Goal: Task Accomplishment & Management: Use online tool/utility

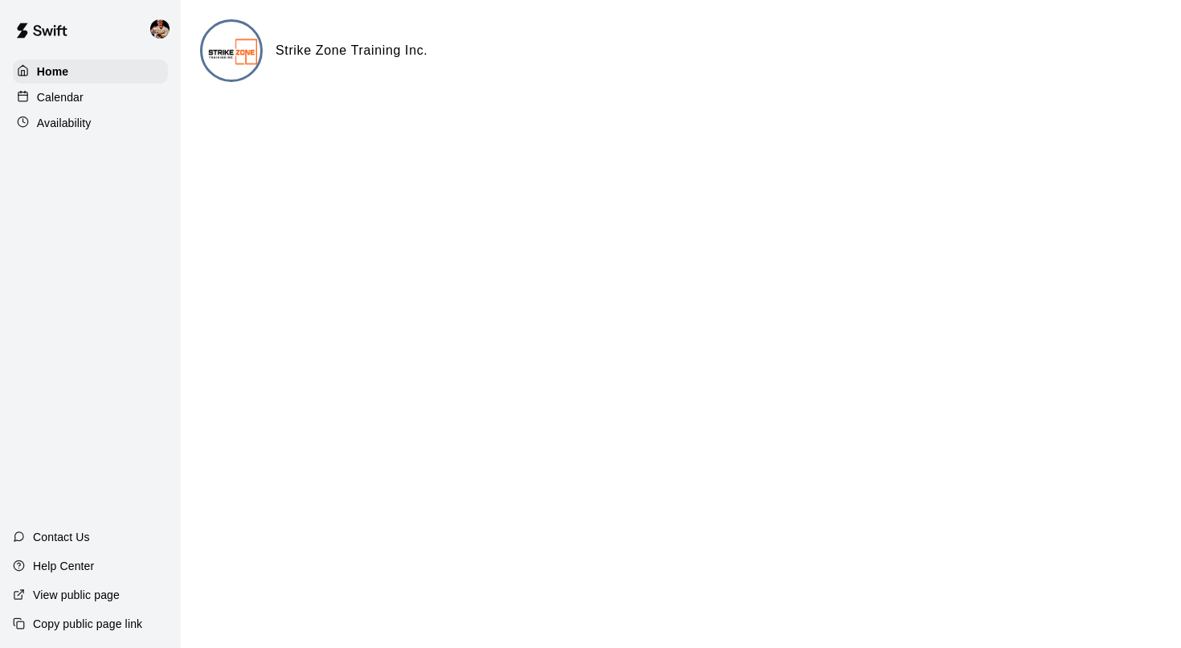
click at [127, 104] on div "Calendar" at bounding box center [90, 97] width 155 height 24
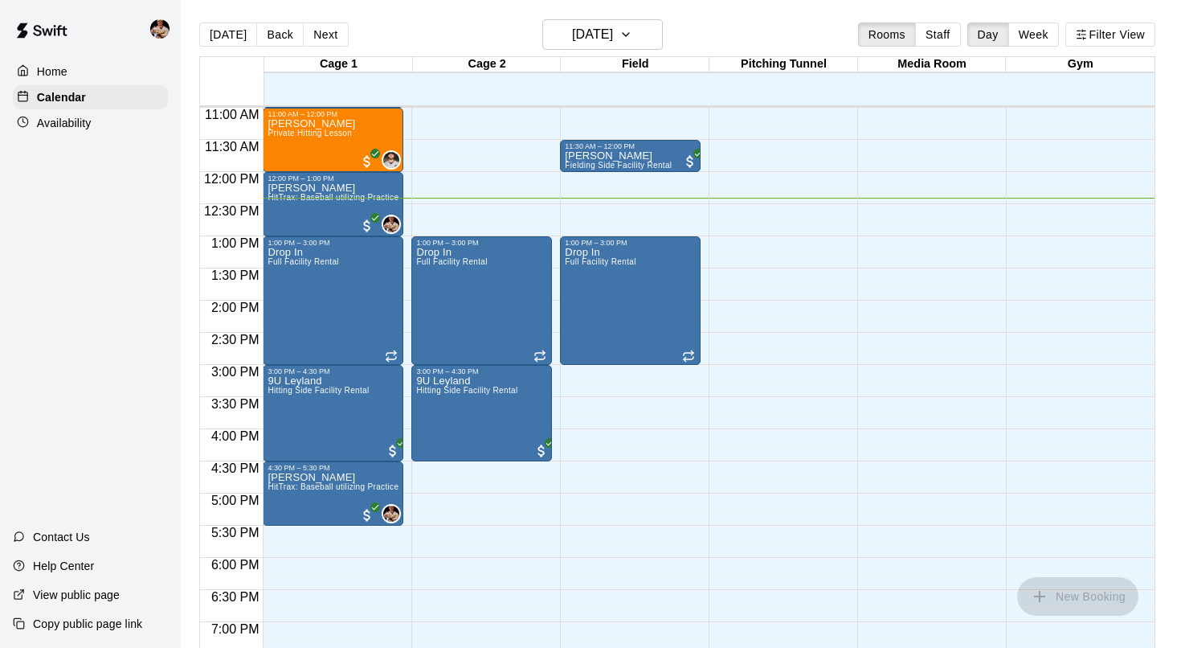
scroll to position [686, 0]
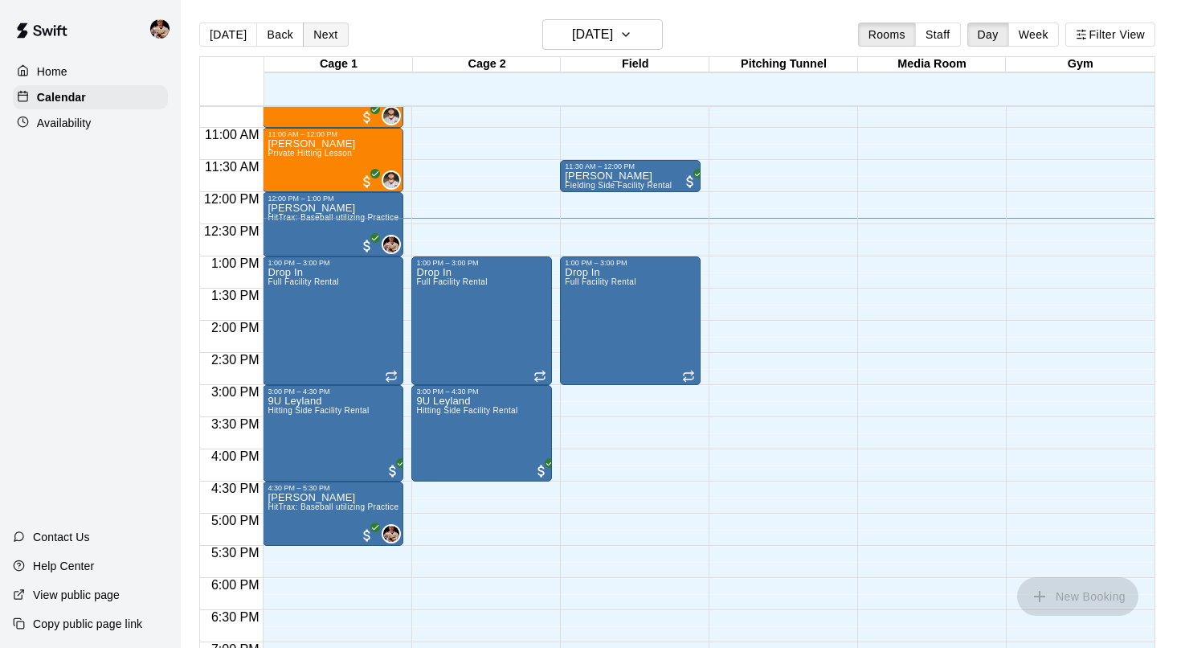
click at [315, 38] on button "Next" at bounding box center [325, 34] width 45 height 24
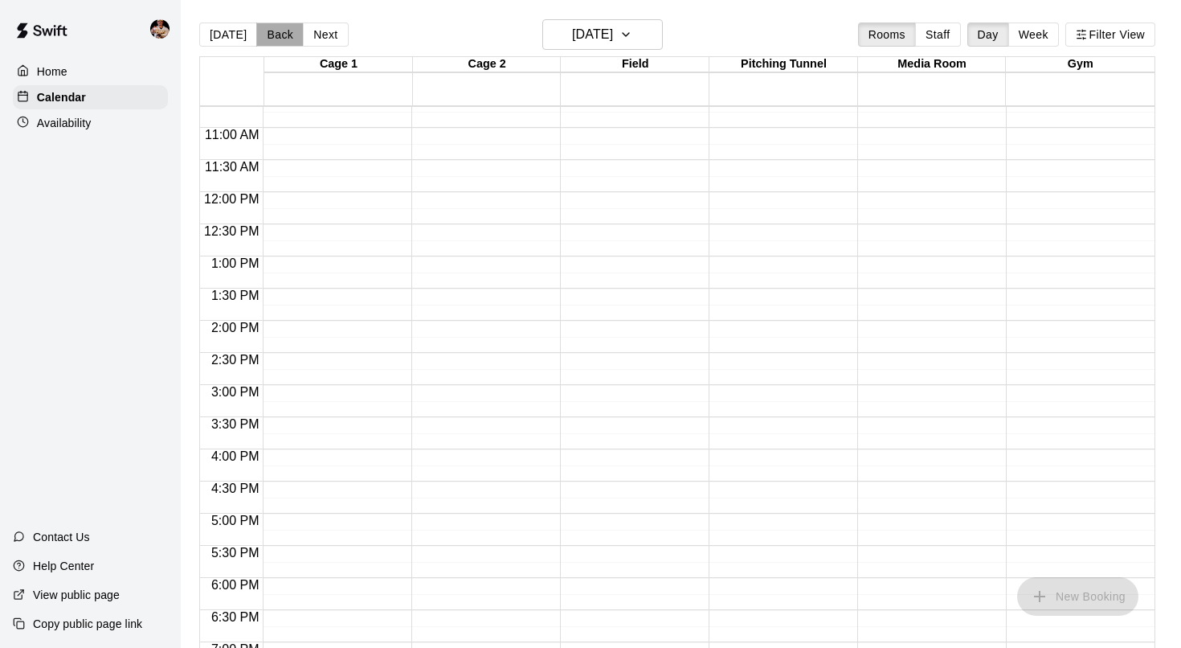
click at [290, 35] on button "Back" at bounding box center [279, 34] width 47 height 24
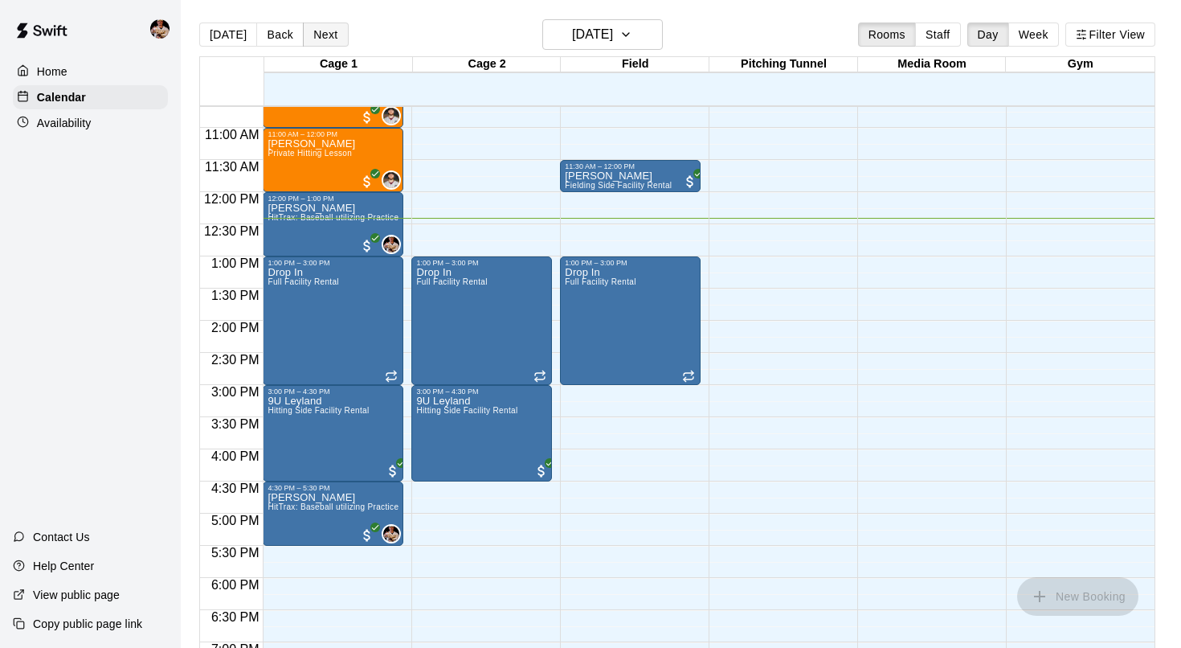
click at [322, 36] on button "Next" at bounding box center [325, 34] width 45 height 24
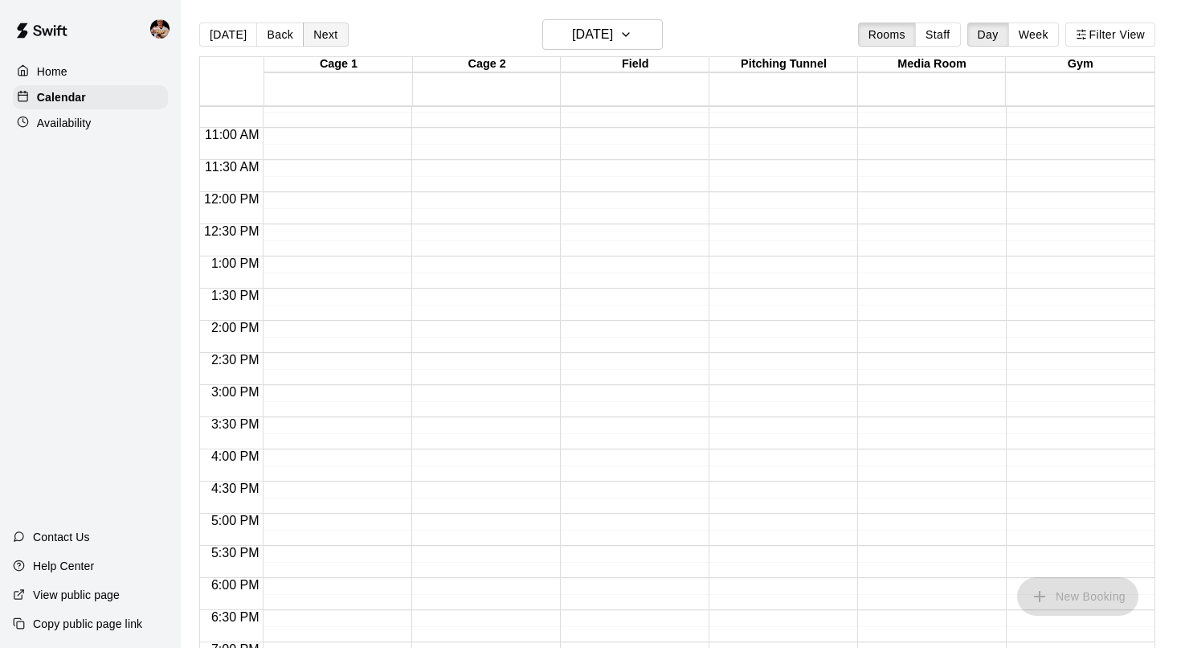
click at [322, 36] on button "Next" at bounding box center [325, 34] width 45 height 24
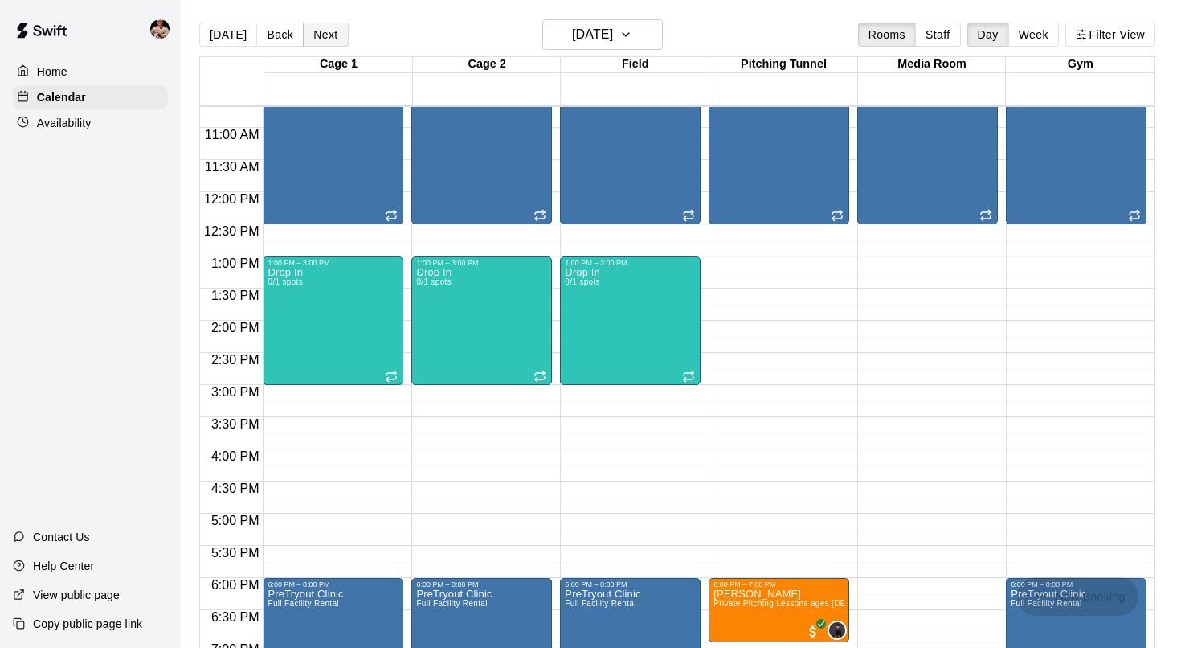
click at [314, 43] on button "Next" at bounding box center [325, 34] width 45 height 24
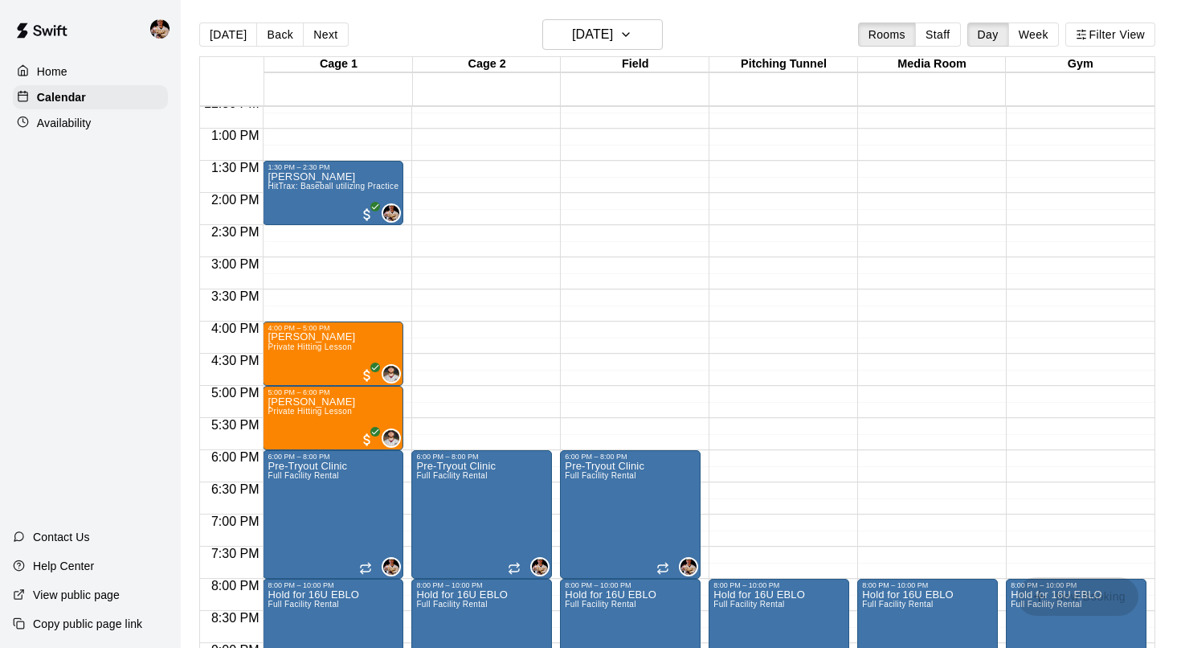
scroll to position [817, 0]
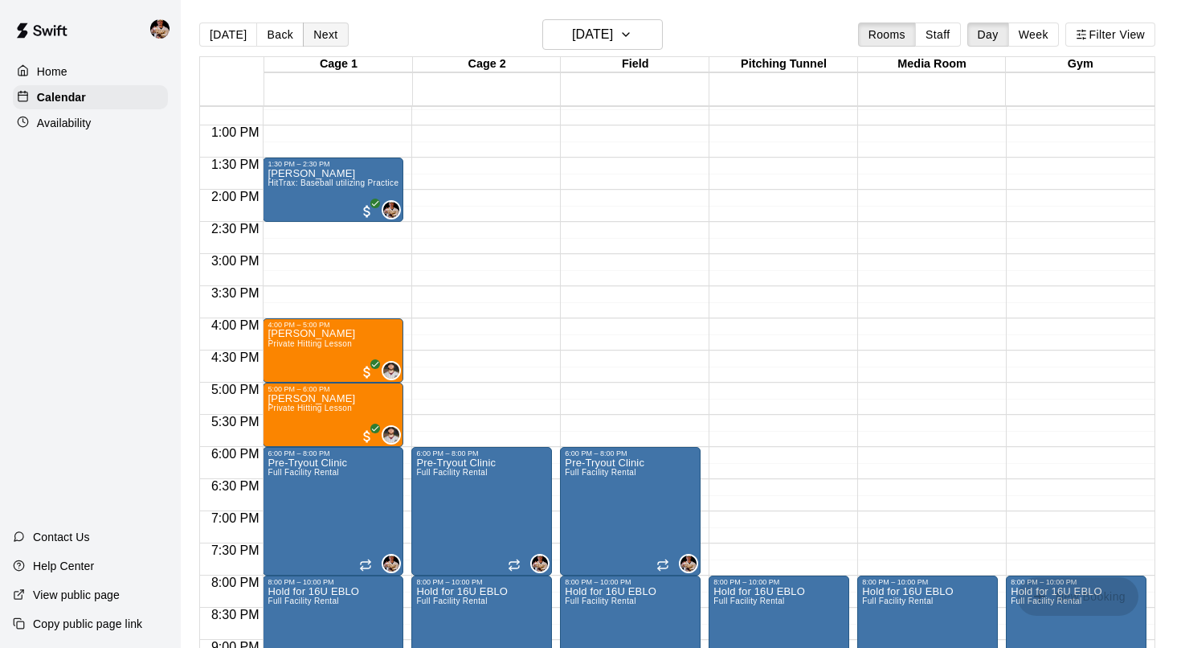
click at [330, 30] on button "Next" at bounding box center [325, 34] width 45 height 24
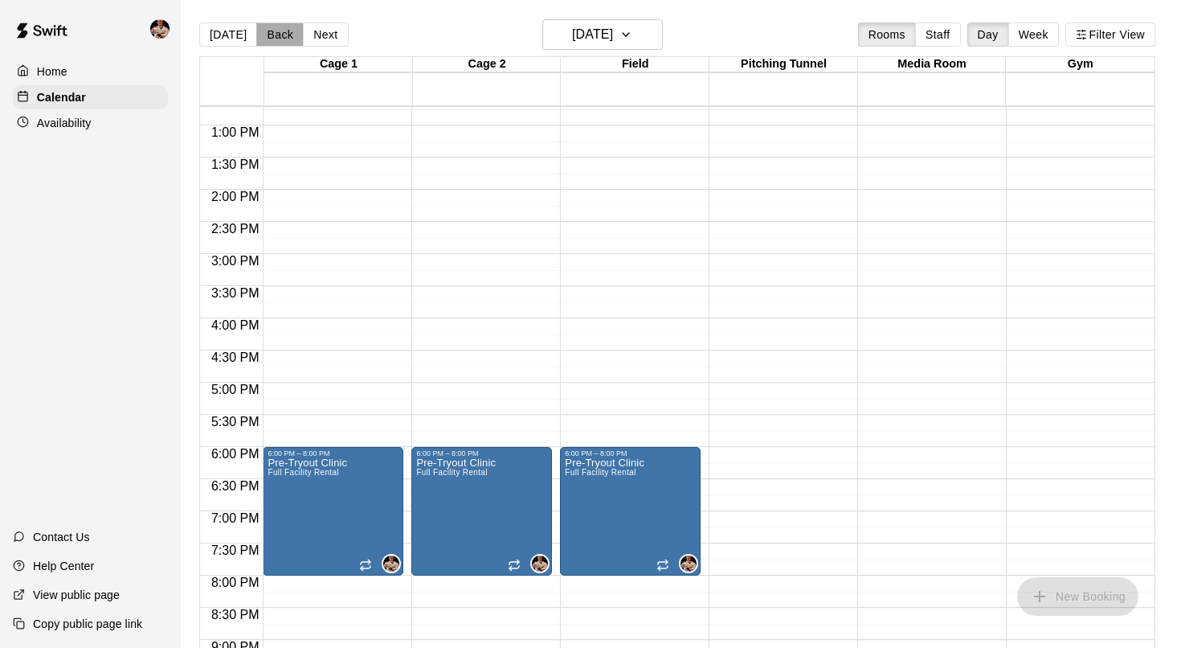
click at [288, 30] on button "Back" at bounding box center [279, 34] width 47 height 24
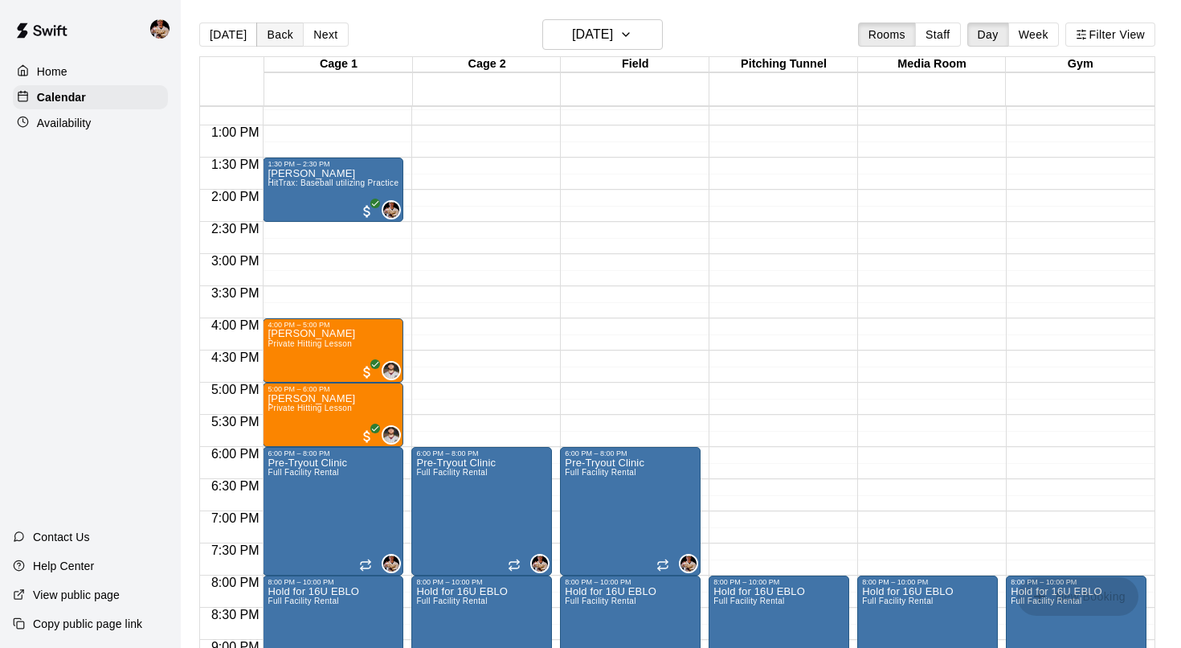
click at [288, 30] on button "Back" at bounding box center [279, 34] width 47 height 24
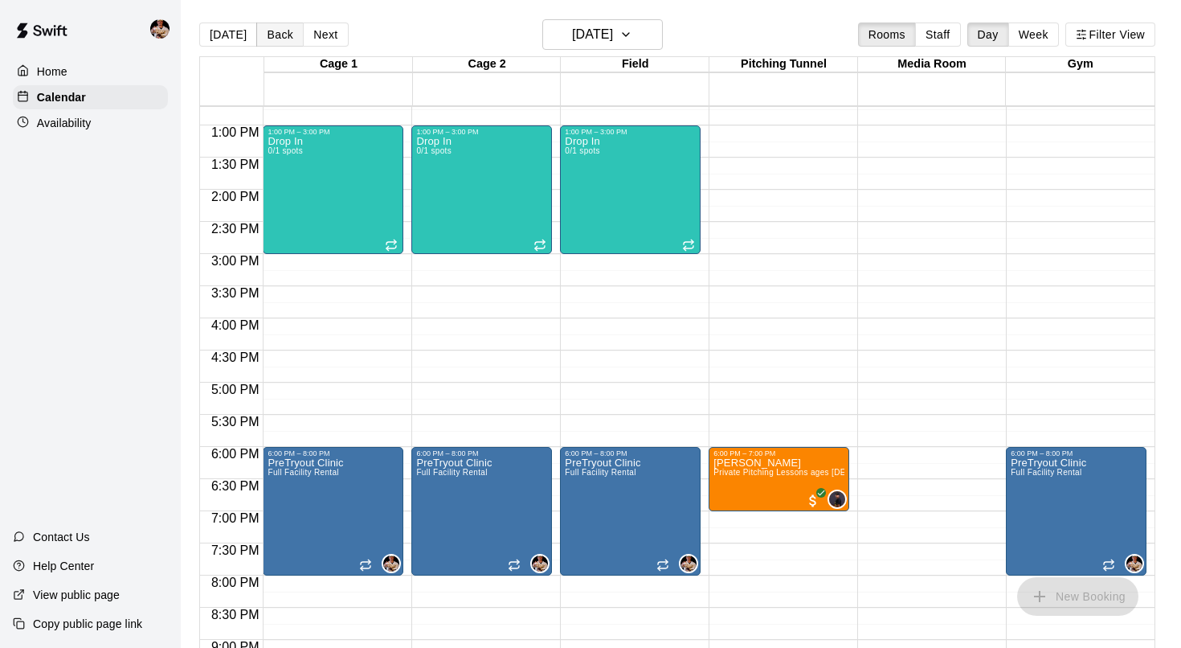
click at [288, 30] on button "Back" at bounding box center [279, 34] width 47 height 24
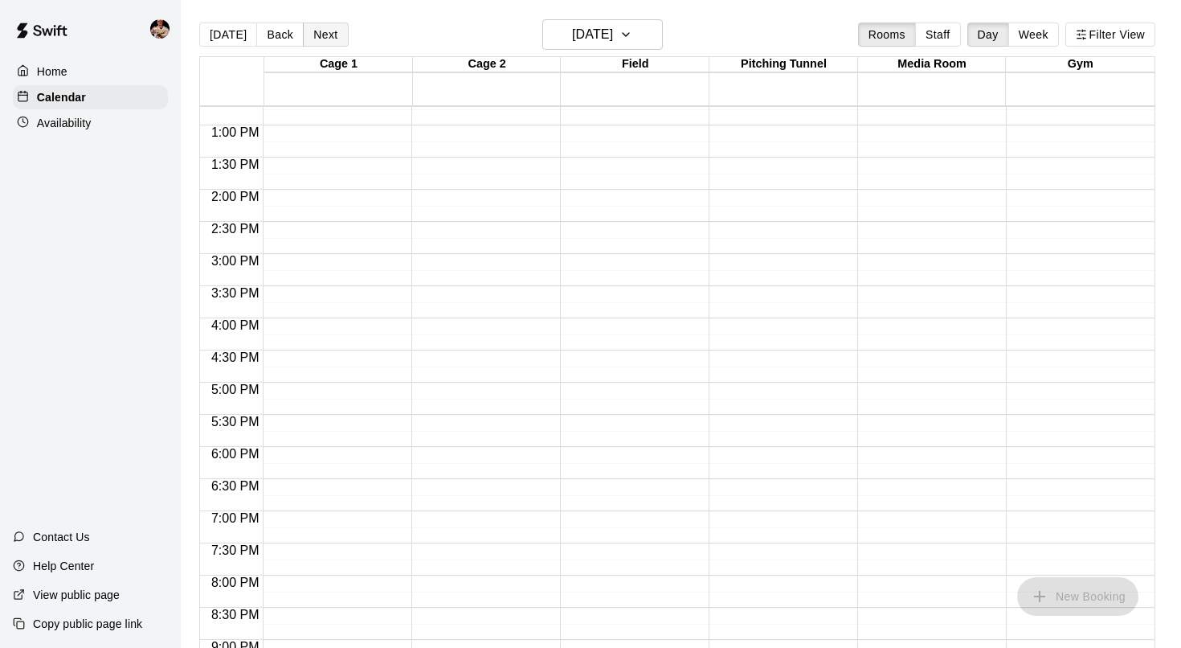
click at [322, 31] on button "Next" at bounding box center [325, 34] width 45 height 24
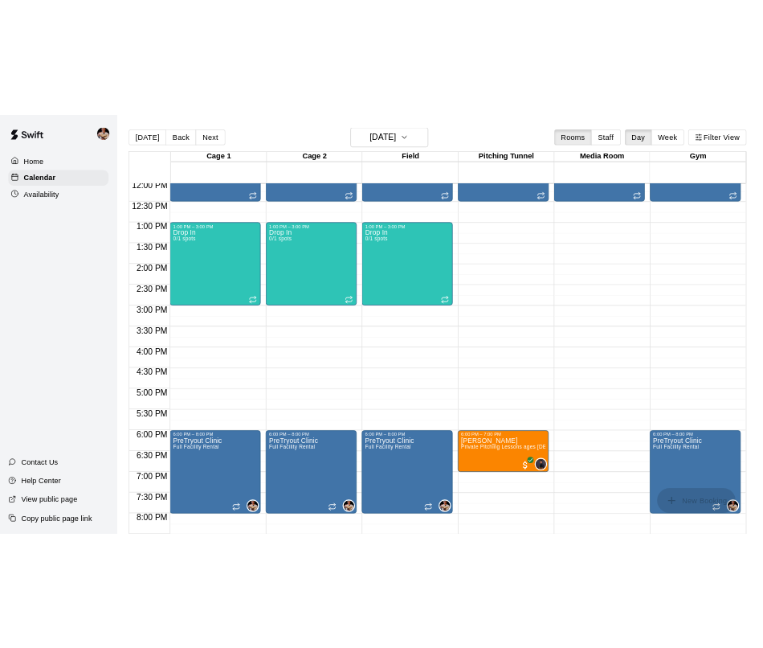
scroll to position [779, 0]
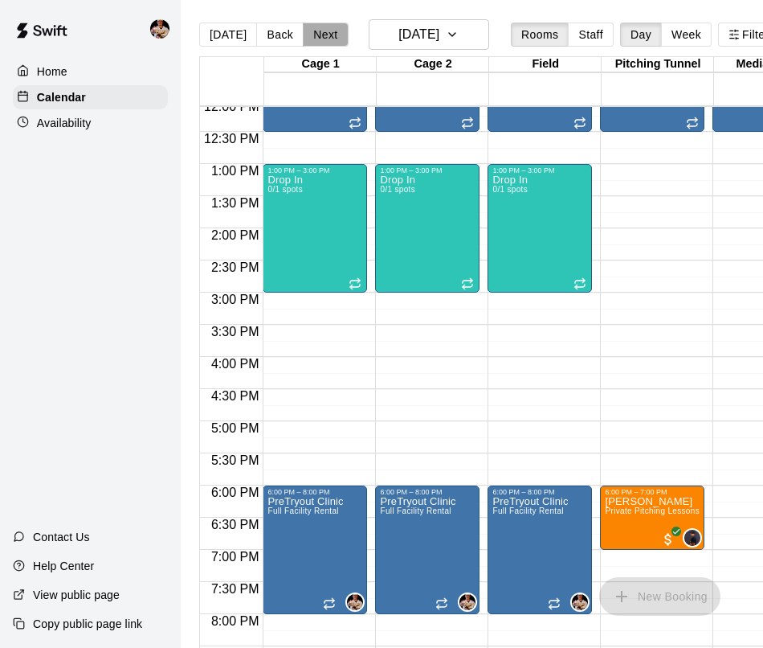
click at [325, 35] on button "Next" at bounding box center [325, 34] width 45 height 24
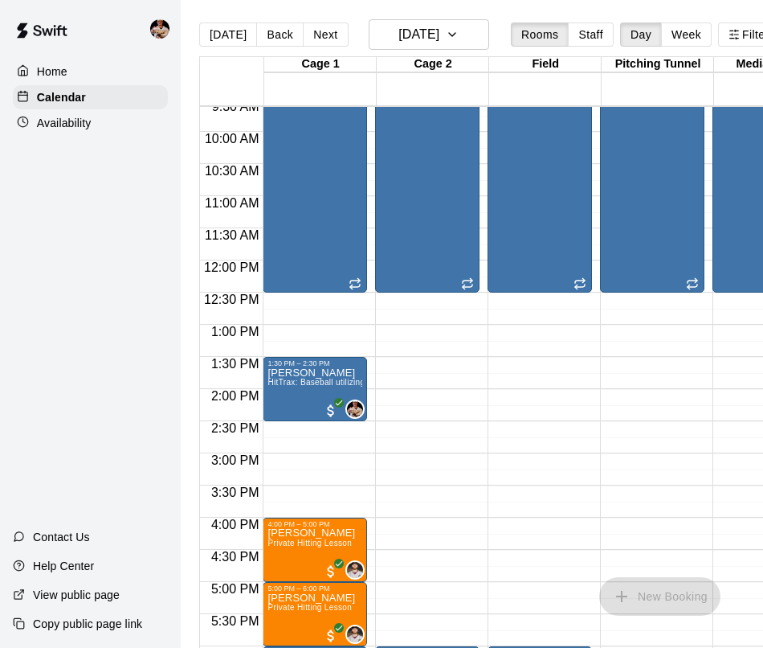
scroll to position [620, 0]
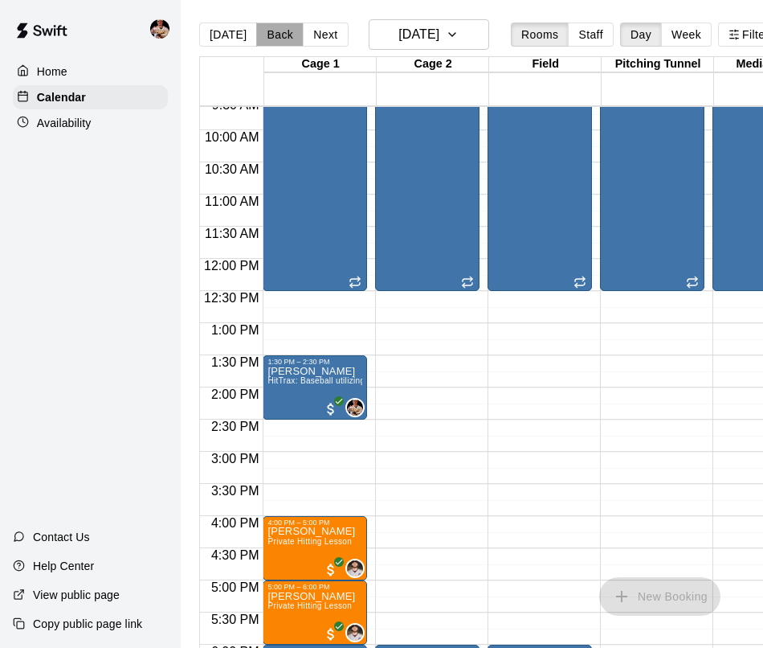
click at [281, 32] on button "Back" at bounding box center [279, 34] width 47 height 24
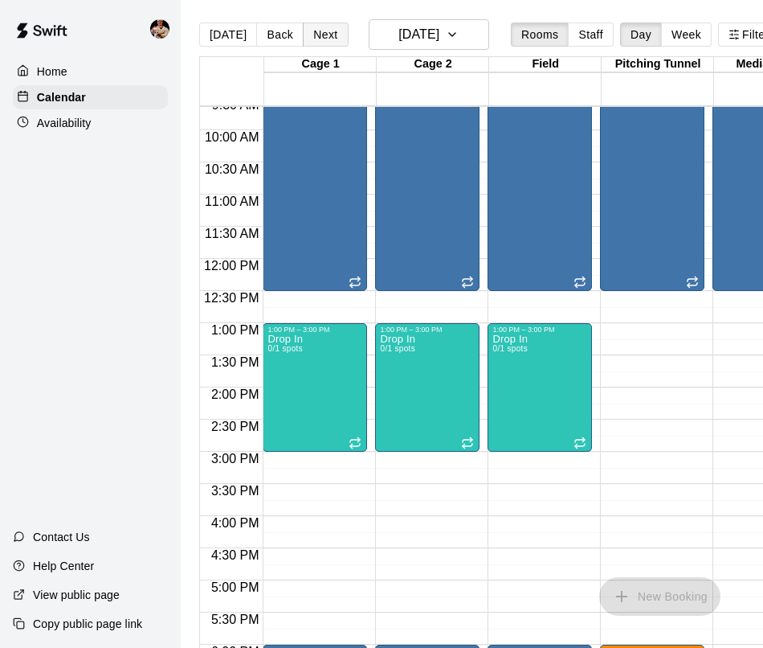
click at [321, 37] on button "Next" at bounding box center [325, 34] width 45 height 24
